Goal: Contribute content

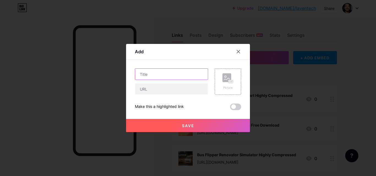
click at [191, 76] on input "text" at bounding box center [171, 74] width 73 height 11
paste input "Titan Quest 2 PC Download"
paste input "Highly Compresse"
type input "Titan Quest 2 Highly Compressed"
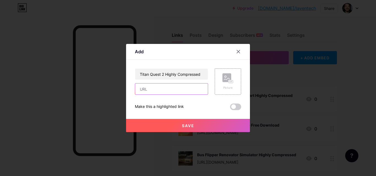
click at [201, 89] on input "text" at bounding box center [171, 89] width 73 height 11
paste input "[URL][DOMAIN_NAME]"
type input "[URL][DOMAIN_NAME]"
click at [217, 82] on div "Picture" at bounding box center [228, 81] width 26 height 26
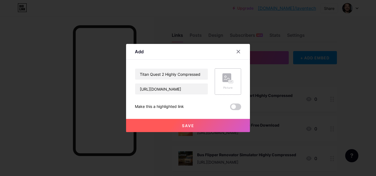
scroll to position [0, 0]
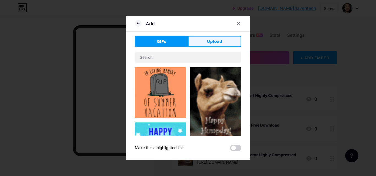
click at [194, 40] on button "Upload" at bounding box center [214, 41] width 53 height 11
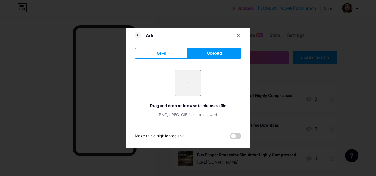
click at [186, 87] on input "file" at bounding box center [188, 83] width 26 height 26
type input "C:\fakepath\Titan Quest 2_2_11zon_2_11zon.webp"
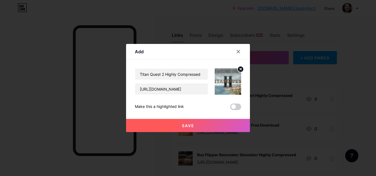
click at [196, 125] on button "Save" at bounding box center [188, 125] width 124 height 13
